Goal: Information Seeking & Learning: Learn about a topic

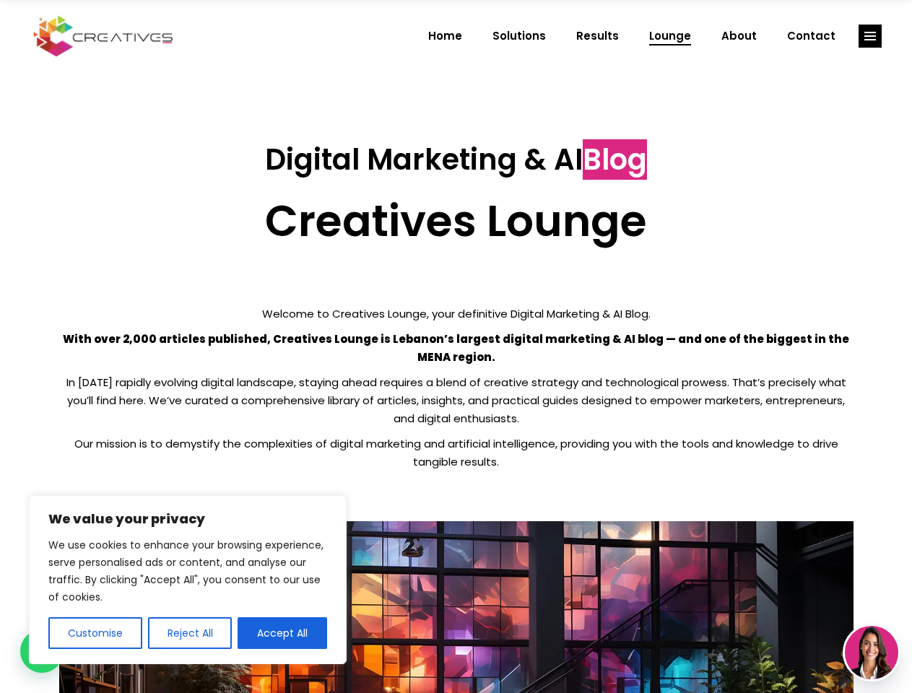
click at [456, 347] on p "With over 2,000 articles published, Creatives Lounge is Lebanon’s largest digit…" at bounding box center [456, 348] width 794 height 36
click at [95, 633] on button "Customise" at bounding box center [95, 633] width 94 height 32
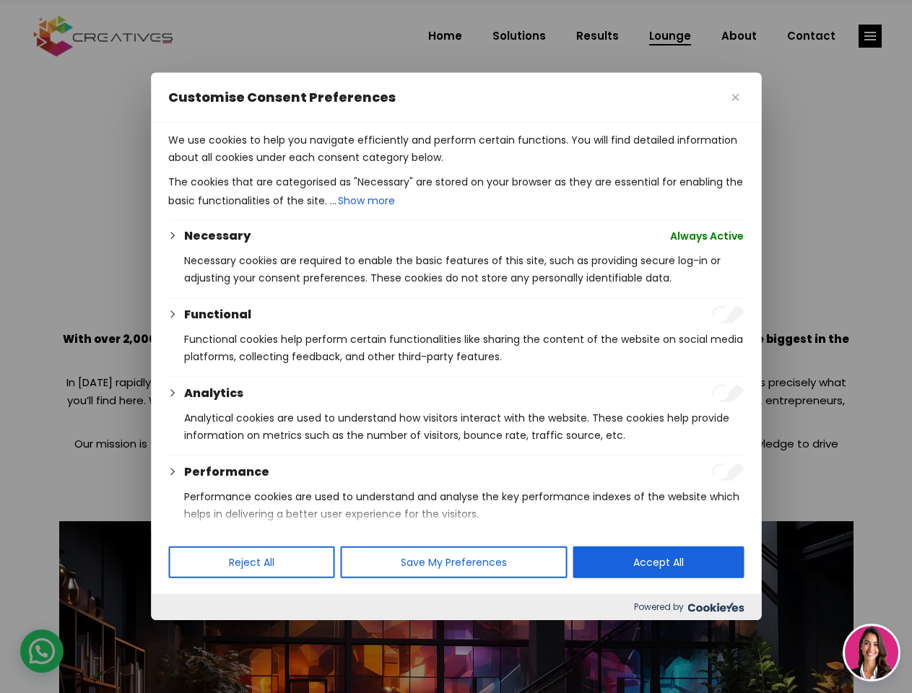
click at [189, 633] on div at bounding box center [456, 346] width 912 height 693
click at [282, 166] on p "We use cookies to help you navigate efficiently and perform certain functions. …" at bounding box center [456, 148] width 576 height 35
click at [870, 36] on div at bounding box center [456, 346] width 912 height 693
click at [872, 653] on img at bounding box center [871, 652] width 53 height 53
